Goal: Transaction & Acquisition: Purchase product/service

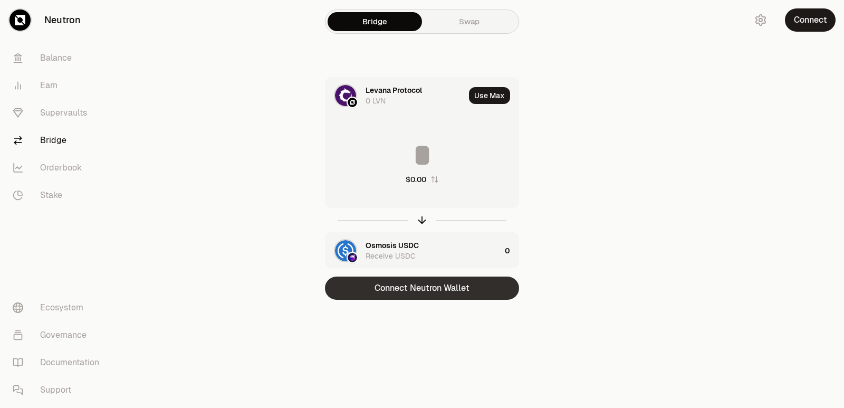
click at [408, 292] on button "Connect Neutron Wallet" at bounding box center [422, 287] width 194 height 23
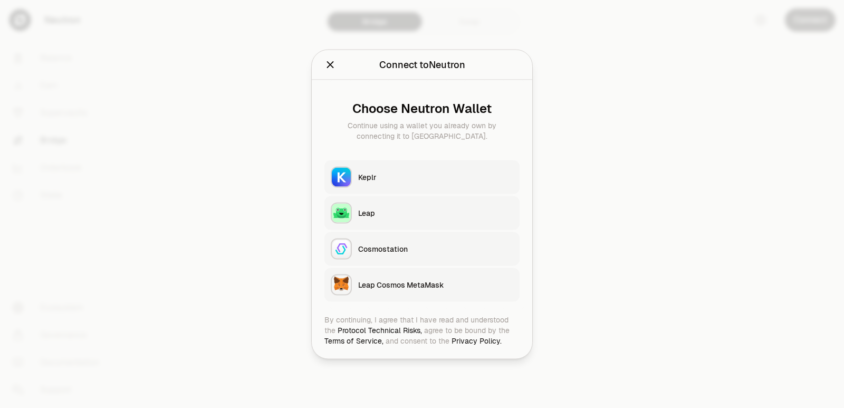
click at [391, 172] on div "Keplr" at bounding box center [435, 176] width 155 height 11
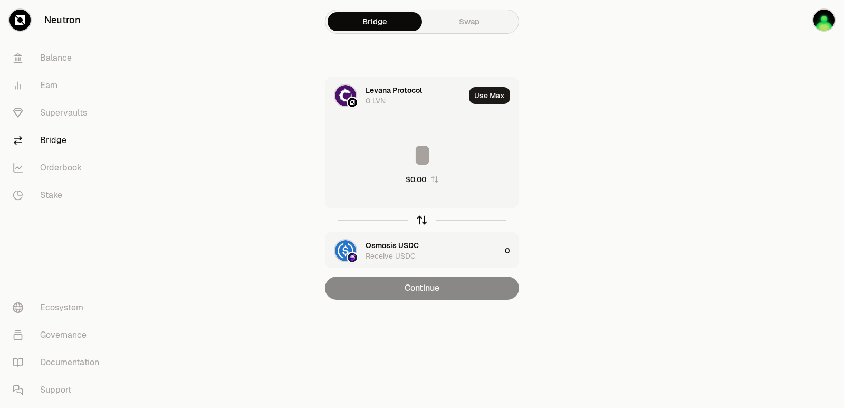
click at [417, 225] on div "button" at bounding box center [422, 220] width 12 height 12
click at [417, 224] on icon "button" at bounding box center [422, 220] width 12 height 12
click at [420, 217] on icon "button" at bounding box center [422, 220] width 12 height 12
click at [381, 156] on input at bounding box center [421, 155] width 193 height 32
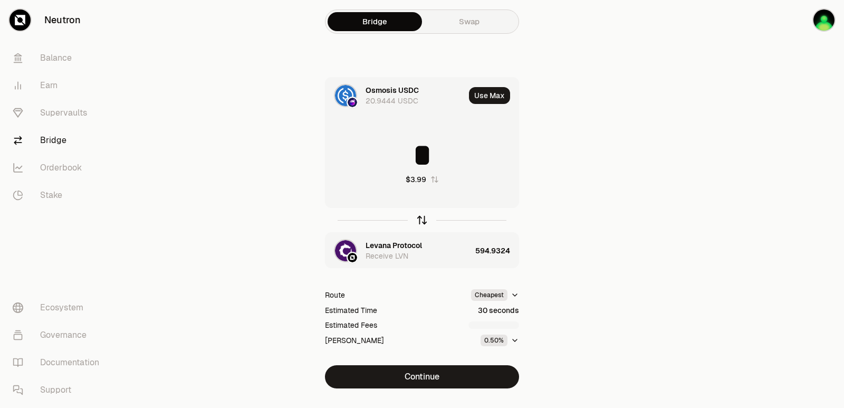
click at [422, 220] on icon "button" at bounding box center [422, 220] width 0 height 7
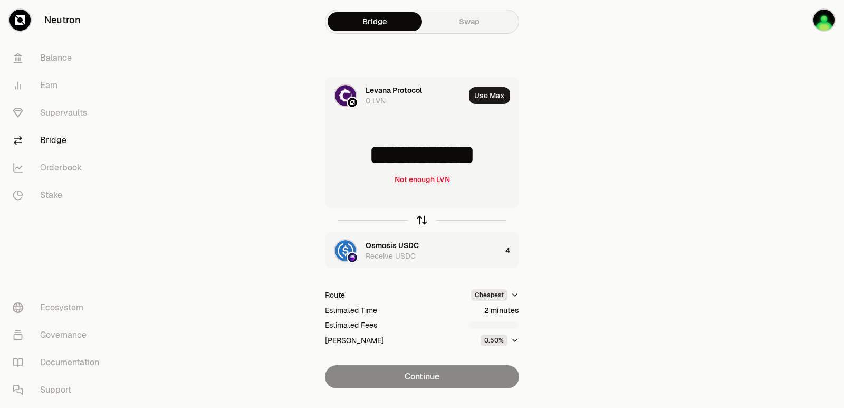
click at [422, 220] on icon "button" at bounding box center [422, 220] width 0 height 7
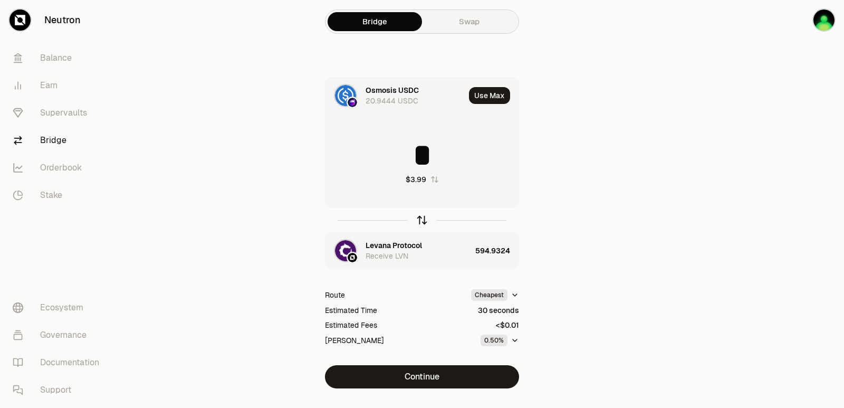
click at [422, 220] on icon "button" at bounding box center [422, 220] width 0 height 7
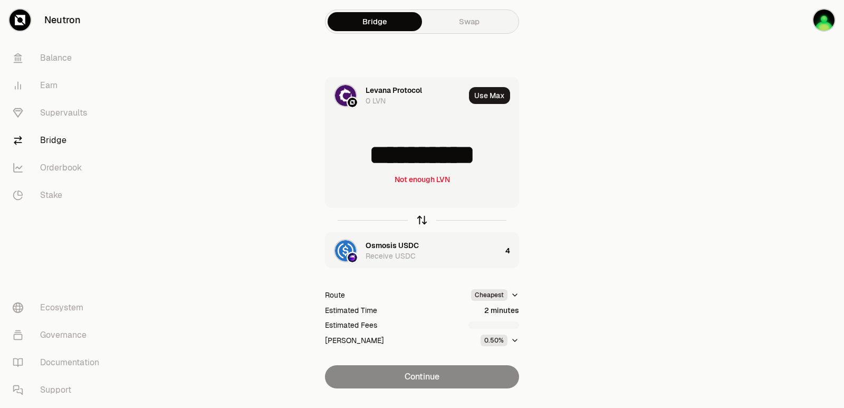
click at [422, 220] on icon "button" at bounding box center [422, 220] width 0 height 7
type input "*"
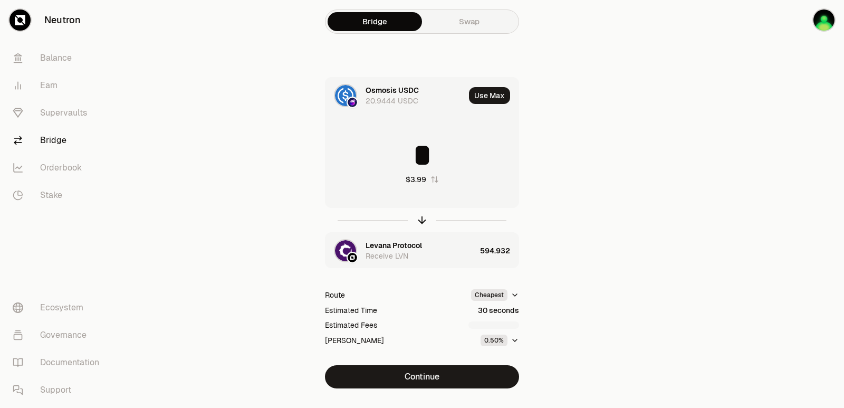
click at [389, 252] on div "Receive LVN" at bounding box center [386, 256] width 43 height 11
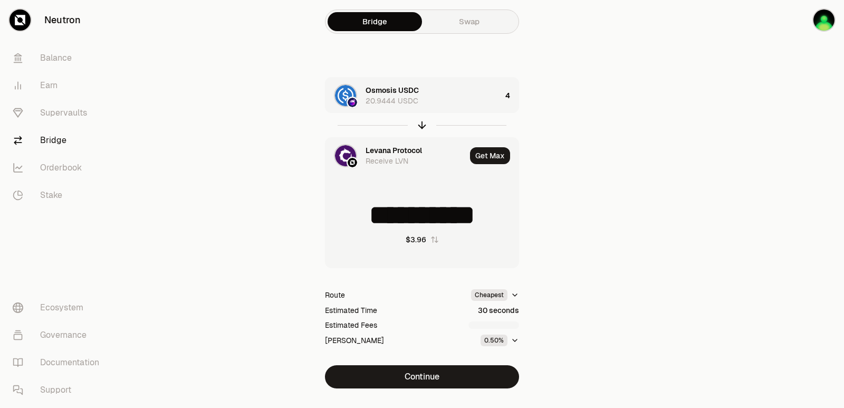
click at [389, 150] on div "Levana Protocol" at bounding box center [393, 150] width 56 height 11
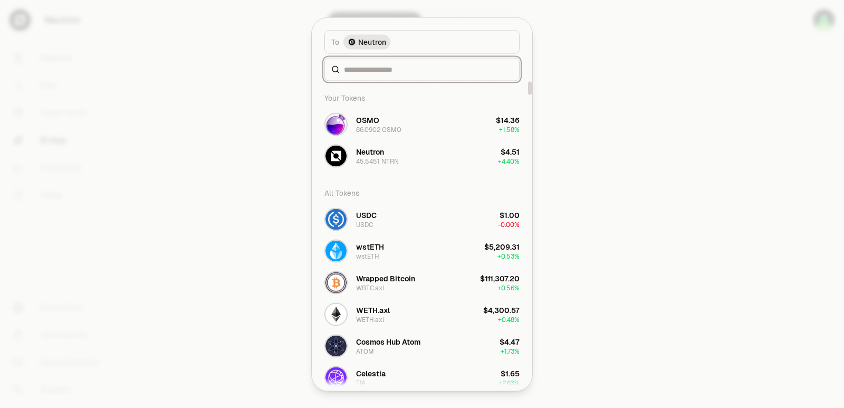
click at [358, 67] on input at bounding box center [428, 69] width 169 height 11
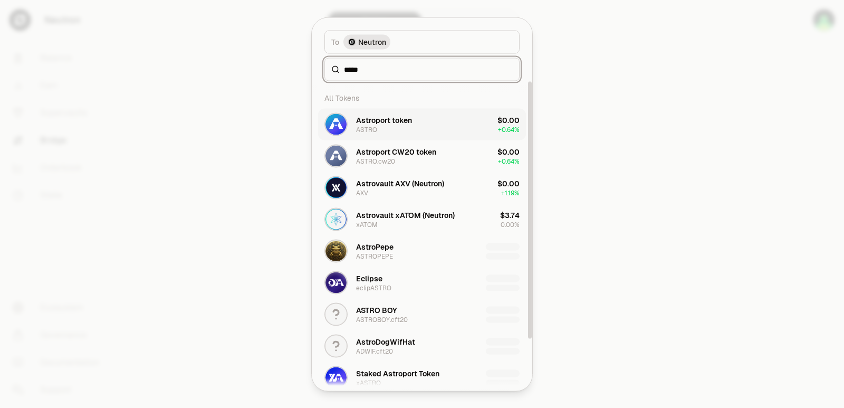
type input "*****"
click at [416, 126] on button "Astroport token ASTRO $0.00 + 0.64%" at bounding box center [422, 124] width 208 height 32
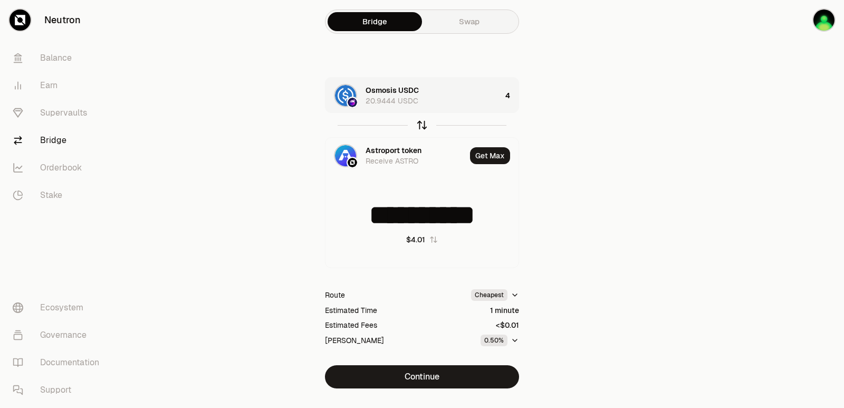
click at [419, 123] on icon "button" at bounding box center [422, 125] width 12 height 12
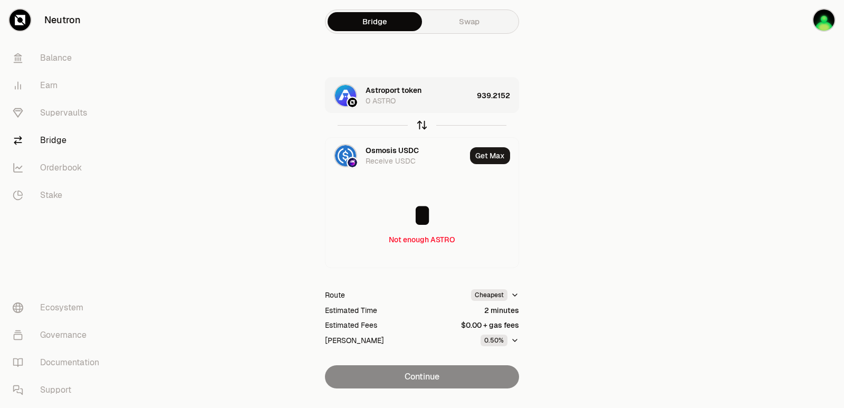
click at [419, 123] on icon "button" at bounding box center [422, 125] width 12 height 12
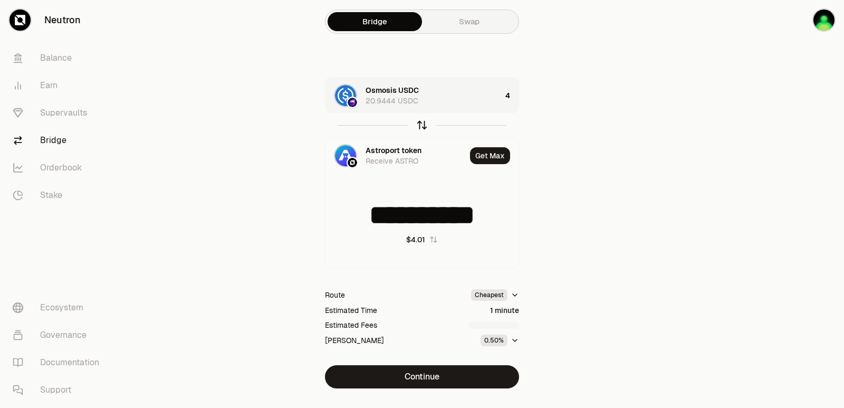
click at [419, 123] on icon "button" at bounding box center [422, 125] width 12 height 12
type input "*"
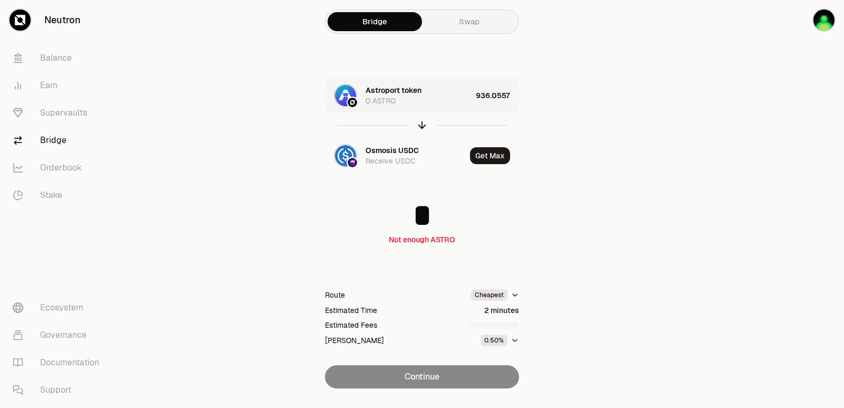
click at [448, 103] on div "Astroport token 0 ASTRO" at bounding box center [418, 95] width 106 height 21
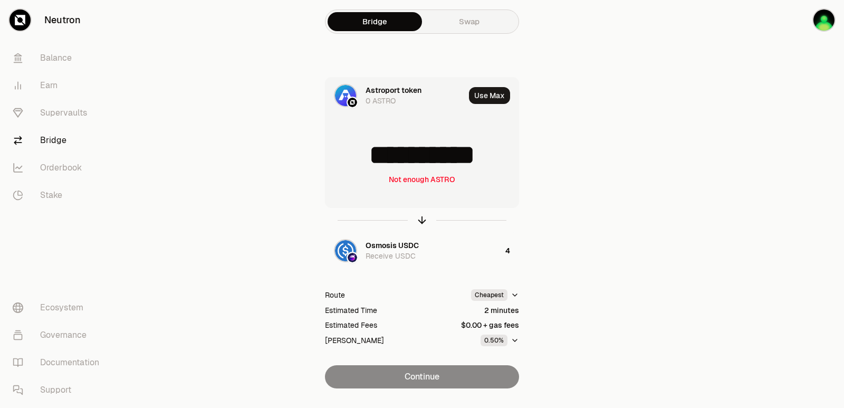
drag, startPoint x: 505, startPoint y: 152, endPoint x: 361, endPoint y: 159, distance: 144.2
click at [361, 159] on input "**********" at bounding box center [421, 155] width 193 height 32
click at [423, 220] on icon "button" at bounding box center [422, 220] width 12 height 12
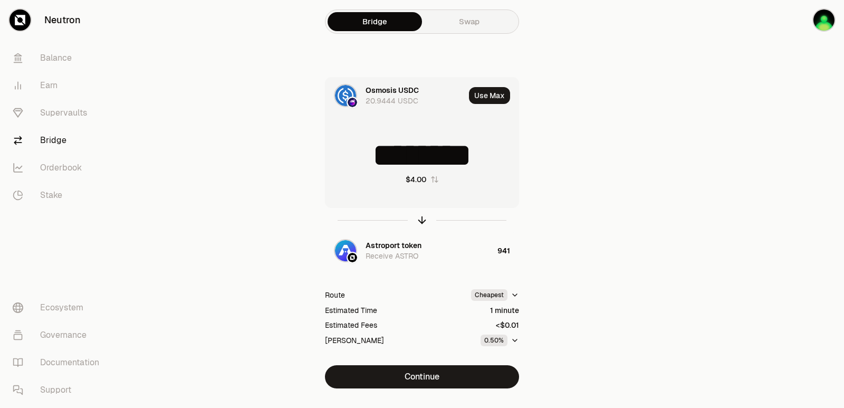
click at [405, 160] on input "********" at bounding box center [421, 155] width 193 height 32
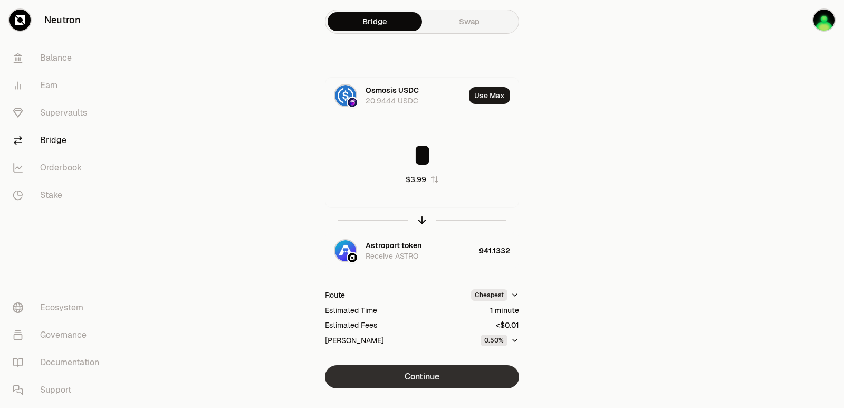
type input "*"
click at [431, 370] on button "Continue" at bounding box center [422, 376] width 194 height 23
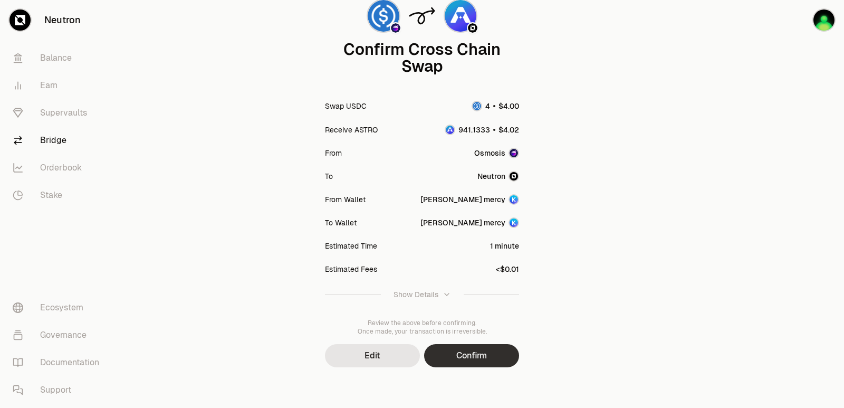
scroll to position [87, 0]
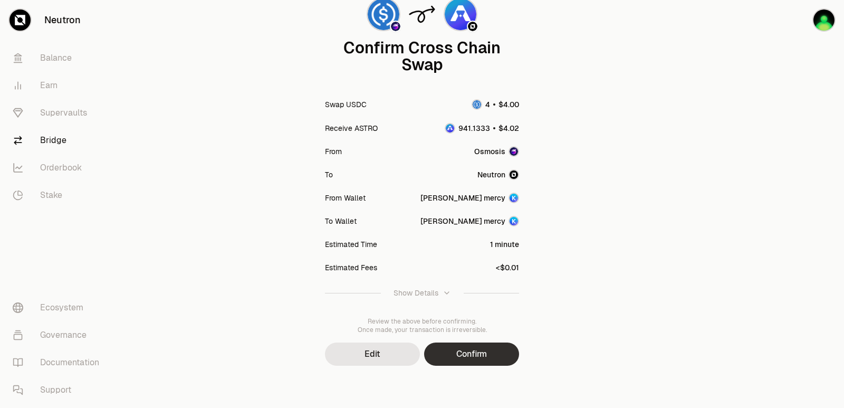
click at [468, 359] on button "Confirm" at bounding box center [471, 353] width 95 height 23
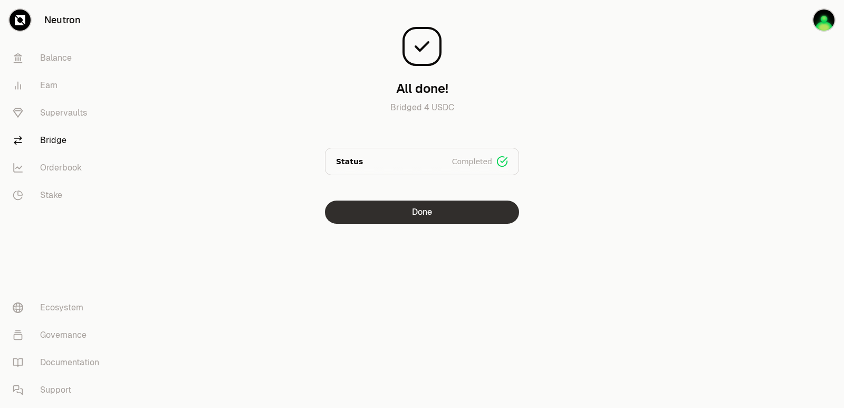
click at [397, 216] on button "Done" at bounding box center [422, 211] width 194 height 23
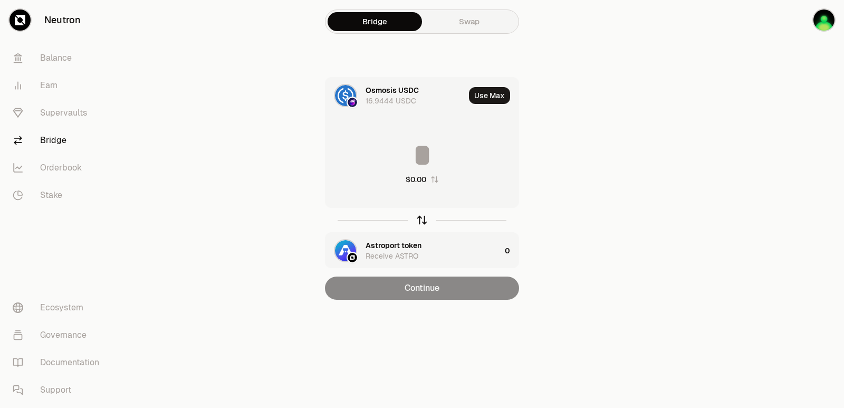
click at [424, 221] on icon "button" at bounding box center [422, 220] width 12 height 12
click at [486, 94] on button "Use Max" at bounding box center [489, 95] width 41 height 17
type input "**********"
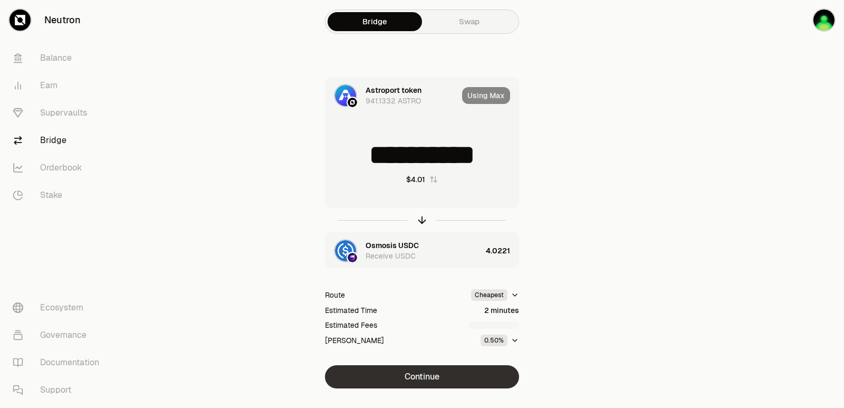
click at [436, 373] on button "Continue" at bounding box center [422, 376] width 194 height 23
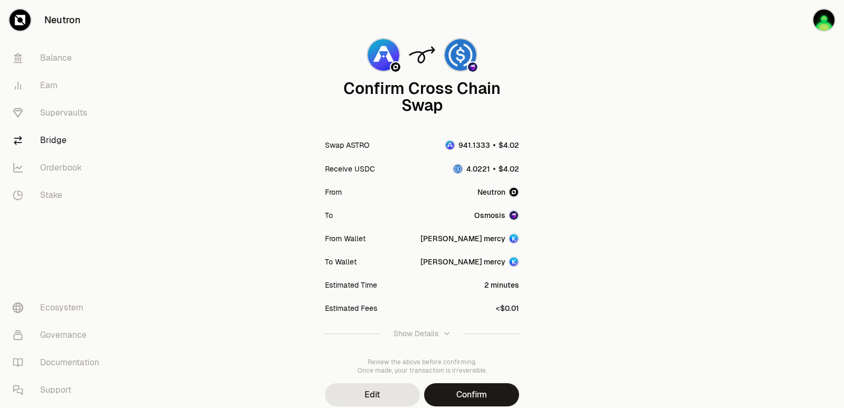
scroll to position [87, 0]
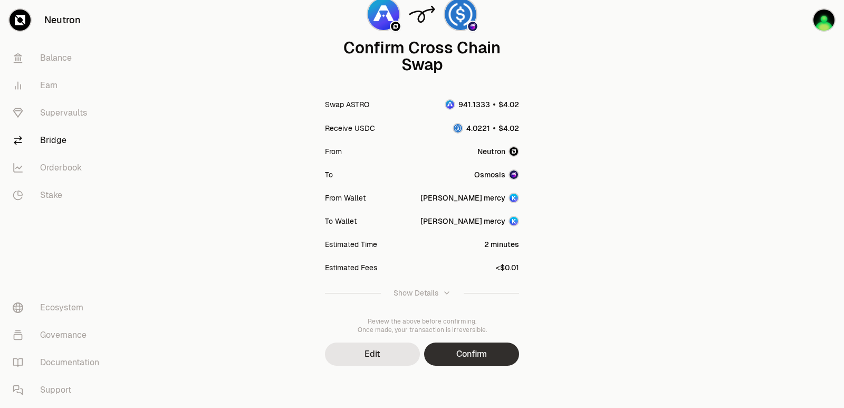
click at [486, 353] on button "Confirm" at bounding box center [471, 353] width 95 height 23
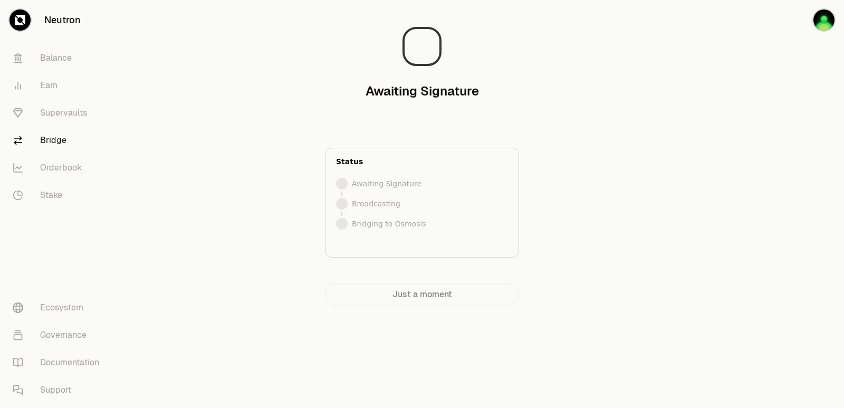
scroll to position [0, 0]
